Goal: Find specific page/section: Find specific page/section

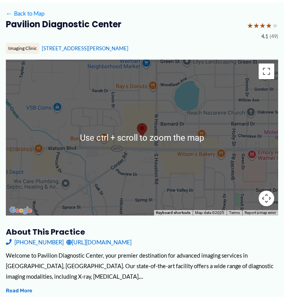
scroll to position [78, 0]
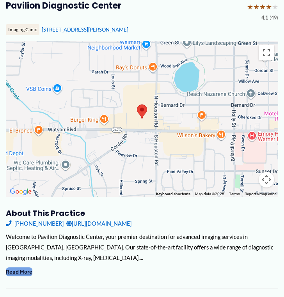
click at [25, 270] on button "Read More" at bounding box center [19, 271] width 26 height 9
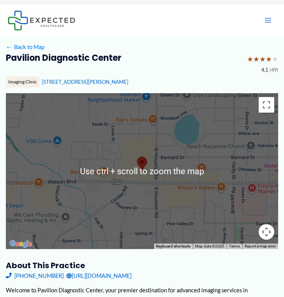
scroll to position [39, 0]
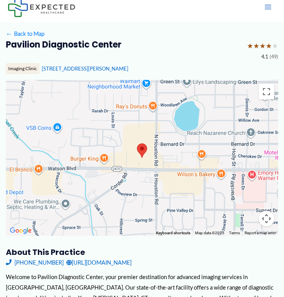
click at [119, 47] on h2 "Pavilion Diagnostic Center" at bounding box center [123, 44] width 235 height 11
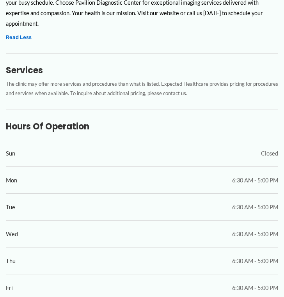
scroll to position [390, 0]
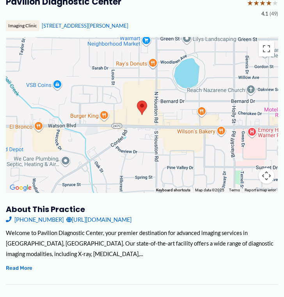
scroll to position [117, 0]
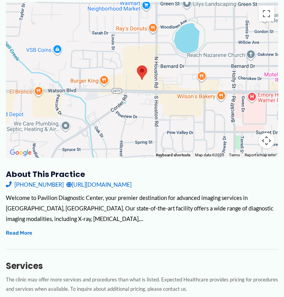
click at [205, 169] on div "← Move left → Move right ↑ Move up ↓ Move down + Zoom in - Zoom out Home Jump l…" at bounding box center [142, 262] width 272 height 521
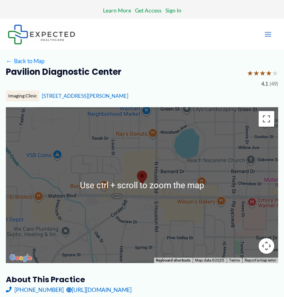
scroll to position [0, 0]
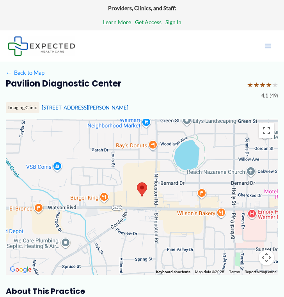
click at [200, 76] on div "← Back to Map" at bounding box center [142, 72] width 272 height 11
click at [196, 90] on div "Pavilion Diagnostic Center ★ ★ ★ ★ ★ 4.1 (49)" at bounding box center [142, 89] width 272 height 23
click at [41, 72] on link "← Back to Map" at bounding box center [25, 72] width 39 height 11
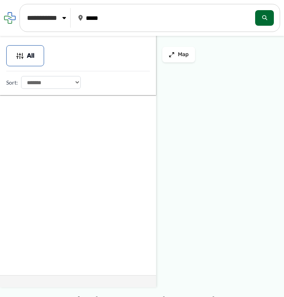
type input "*****"
